Goal: Check status

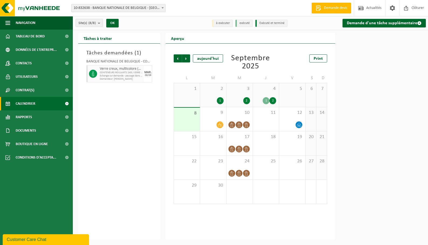
click at [28, 102] on span "Calendrier" at bounding box center [26, 103] width 20 height 13
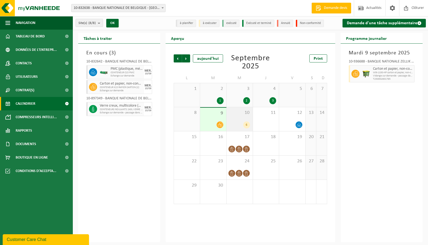
click at [245, 120] on div "10 6" at bounding box center [239, 119] width 26 height 24
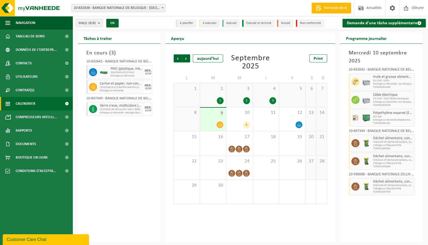
click at [107, 129] on div "En cours ( 3 ) 10-832642 - BANQUE NATIONALE DE BELGIQUE - BLD BERLAIMONT - BRUX…" at bounding box center [119, 143] width 82 height 199
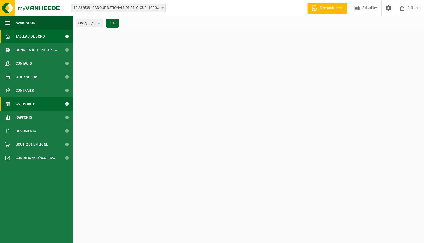
click at [23, 104] on span "Calendrier" at bounding box center [26, 103] width 20 height 13
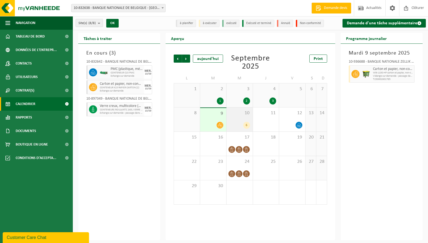
click at [236, 122] on div "6" at bounding box center [239, 125] width 21 height 7
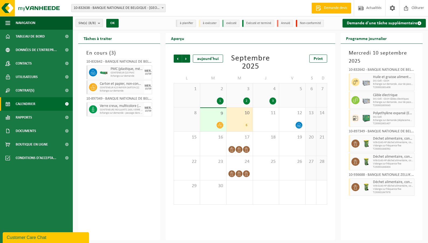
click at [136, 135] on div "En cours ( 3 ) 10-832642 - BANQUE NATIONALE DE BELGIQUE - BLD BERLAIMONT - BRUX…" at bounding box center [119, 142] width 82 height 196
click at [229, 218] on div "Précédent Suivant [DATE] [DATE] Print L M M J V S D 1 2 1 3 2 4 3 5 6 7 8 9 10 …" at bounding box center [251, 142] width 170 height 196
